Goal: Contribute content: Add original content to the website for others to see

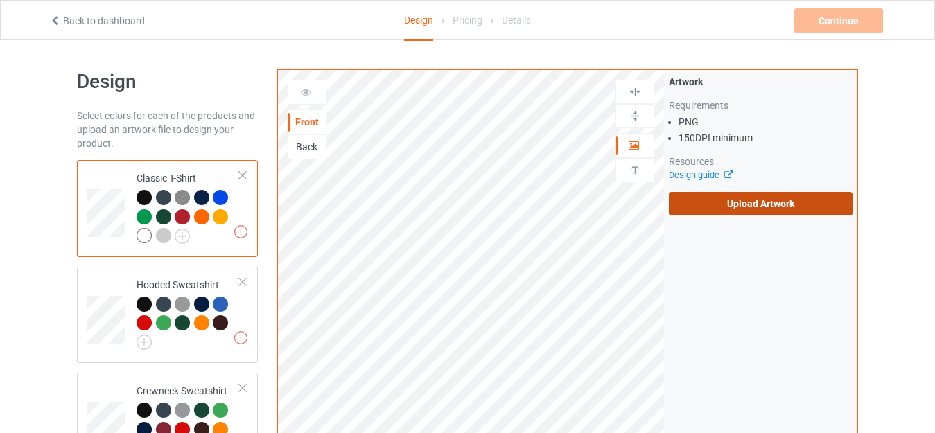
click at [783, 207] on label "Upload Artwork" at bounding box center [761, 204] width 184 height 24
click at [0, 0] on input "Upload Artwork" at bounding box center [0, 0] width 0 height 0
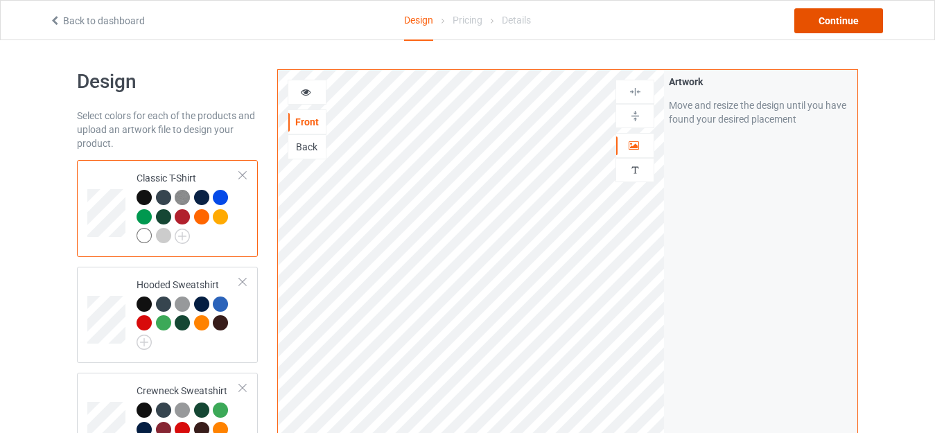
click at [832, 30] on div "Continue" at bounding box center [838, 20] width 89 height 25
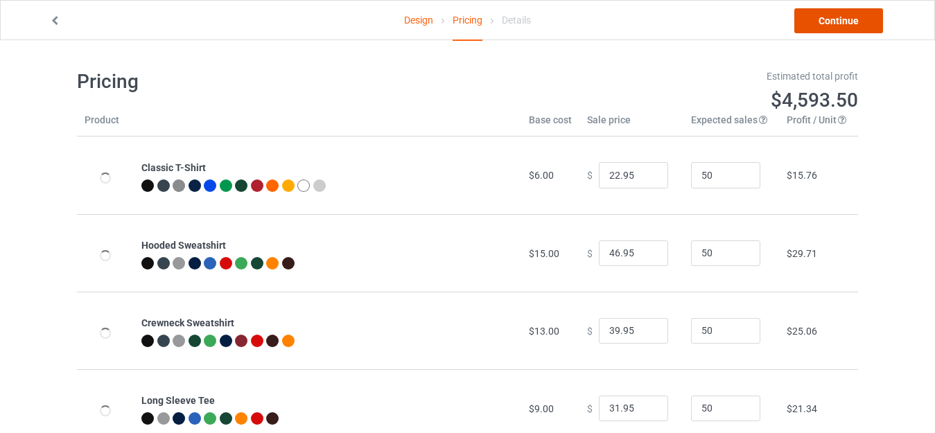
click at [832, 30] on link "Continue" at bounding box center [838, 20] width 89 height 25
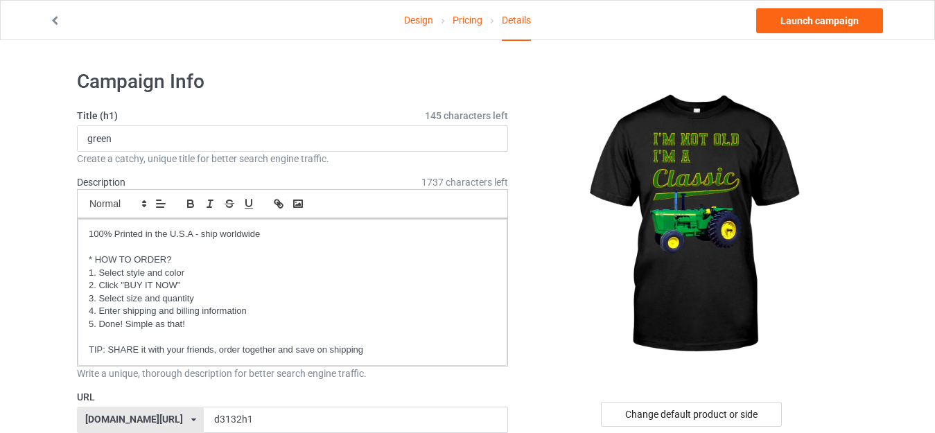
scroll to position [69, 0]
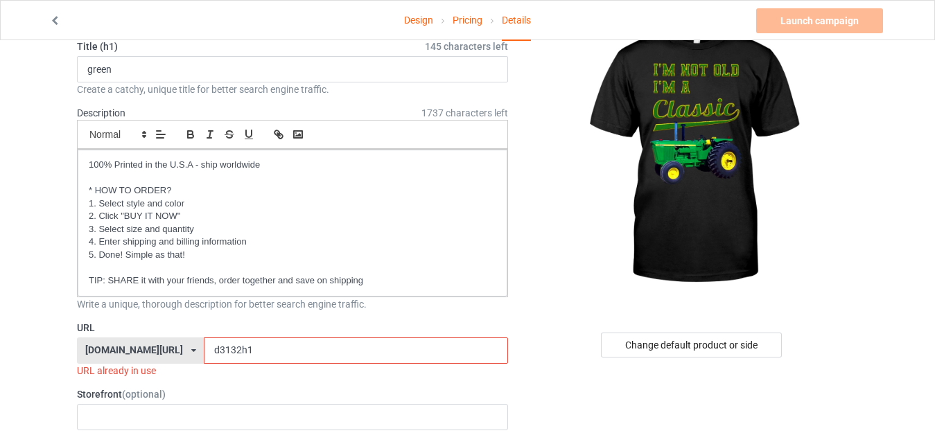
click at [204, 357] on input "d3132h1" at bounding box center [355, 350] width 303 height 26
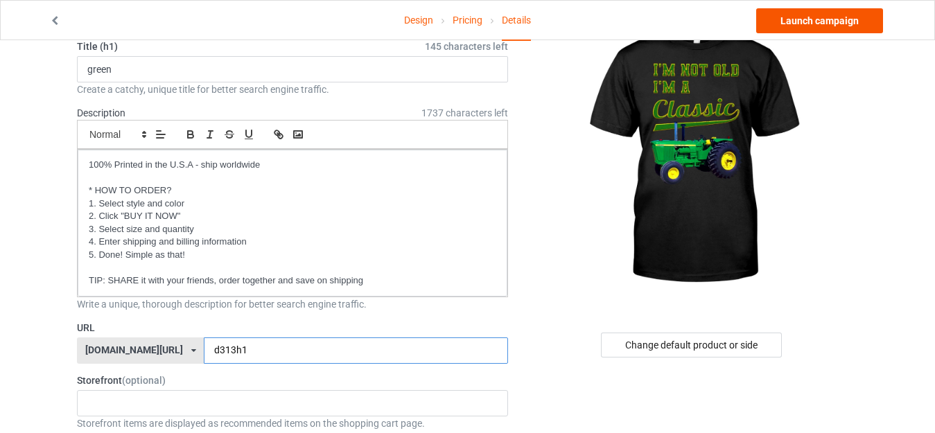
type input "d313h1"
click at [825, 27] on link "Launch campaign" at bounding box center [819, 20] width 127 height 25
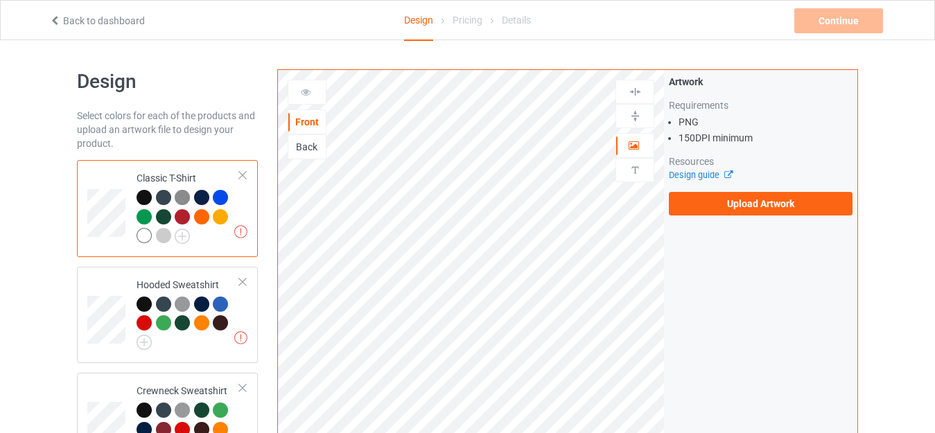
click at [294, 144] on div "Back" at bounding box center [306, 147] width 37 height 14
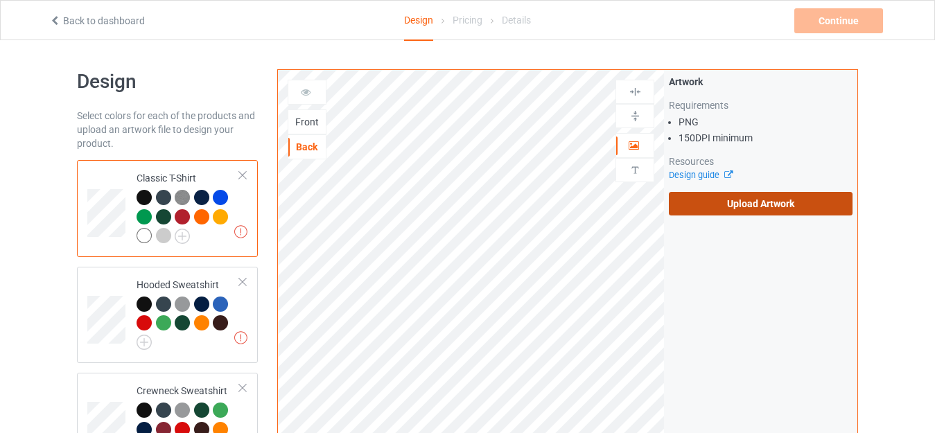
click at [777, 201] on label "Upload Artwork" at bounding box center [761, 204] width 184 height 24
click at [0, 0] on input "Upload Artwork" at bounding box center [0, 0] width 0 height 0
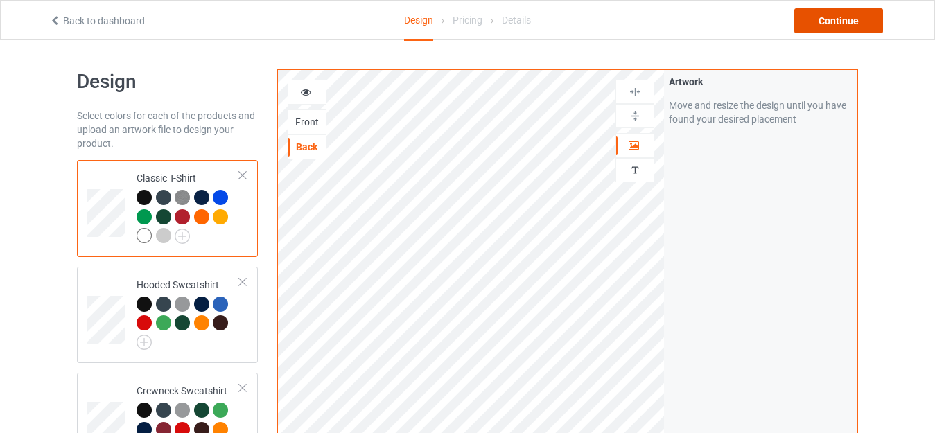
click at [846, 17] on div "Continue" at bounding box center [838, 20] width 89 height 25
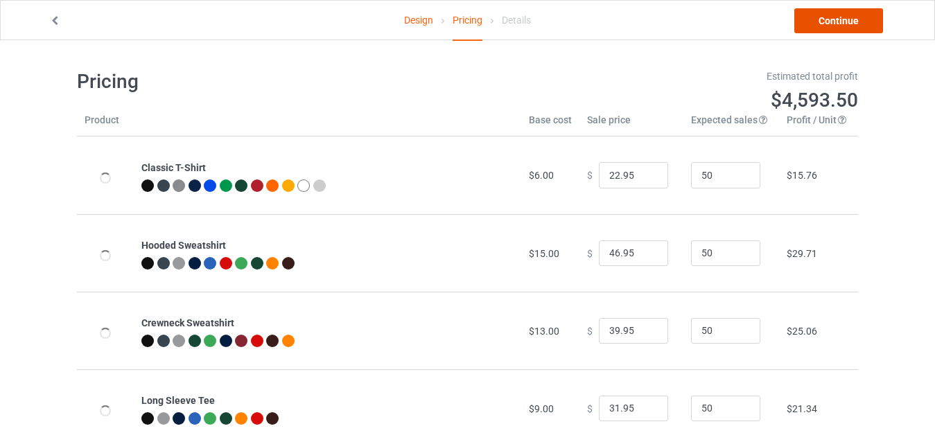
click at [842, 25] on link "Continue" at bounding box center [838, 20] width 89 height 25
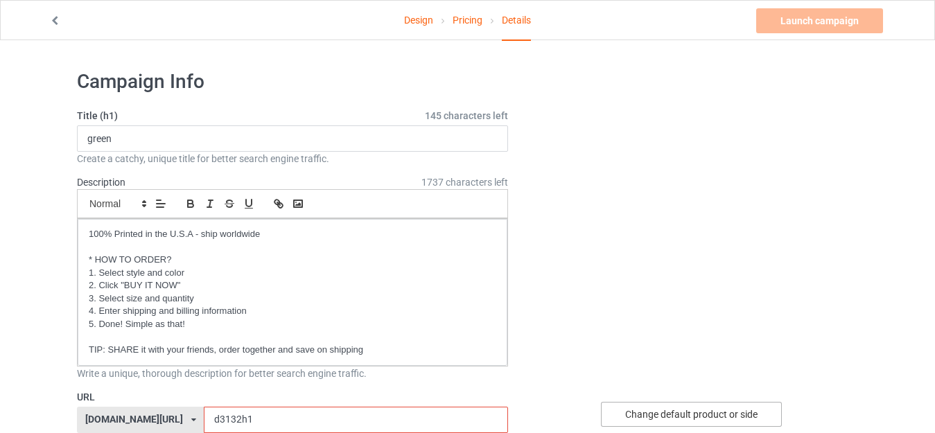
click at [651, 402] on div "Change default product or side" at bounding box center [691, 414] width 181 height 25
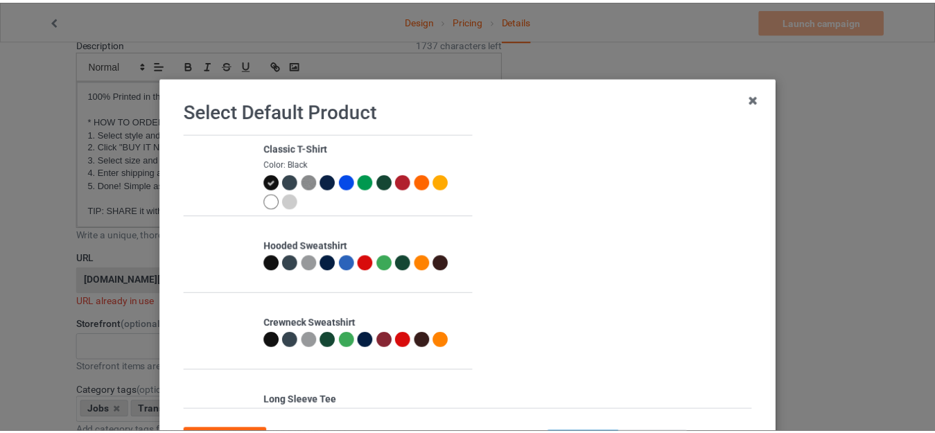
scroll to position [123, 0]
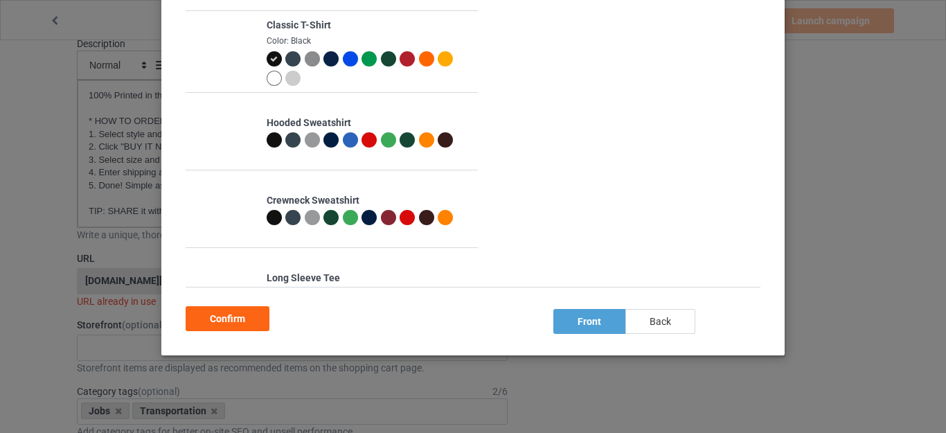
click at [651, 323] on div "back" at bounding box center [661, 321] width 70 height 25
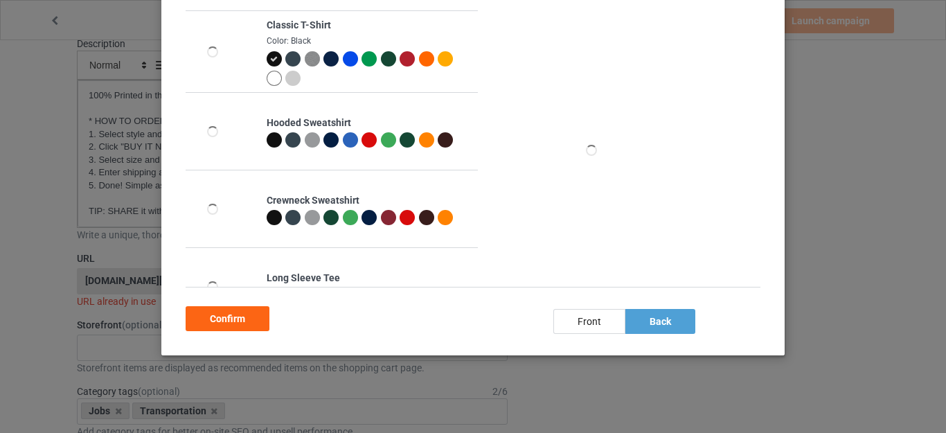
click at [225, 319] on div "Confirm" at bounding box center [228, 318] width 84 height 25
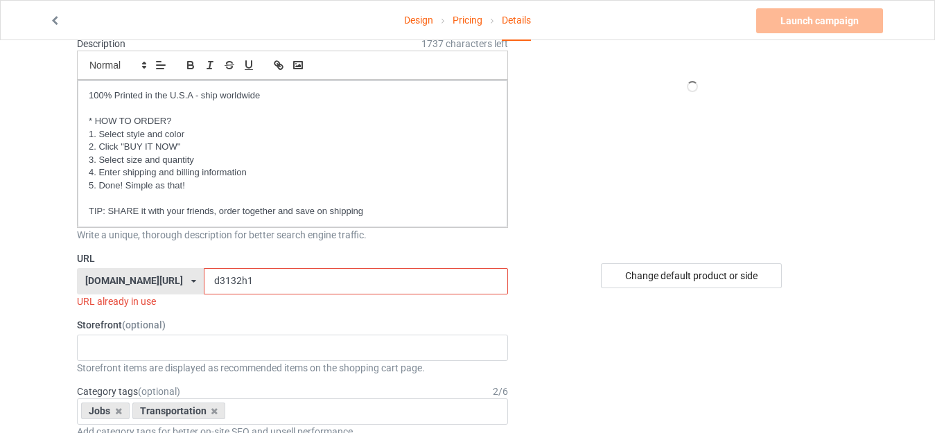
click at [204, 279] on input "d3132h1" at bounding box center [355, 281] width 303 height 26
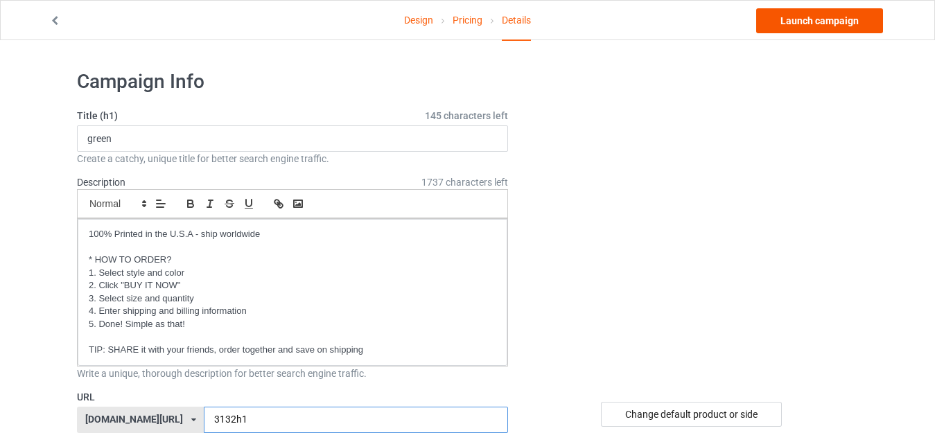
type input "3132h1"
click at [773, 24] on link "Launch campaign" at bounding box center [819, 20] width 127 height 25
